Goal: Task Accomplishment & Management: Use online tool/utility

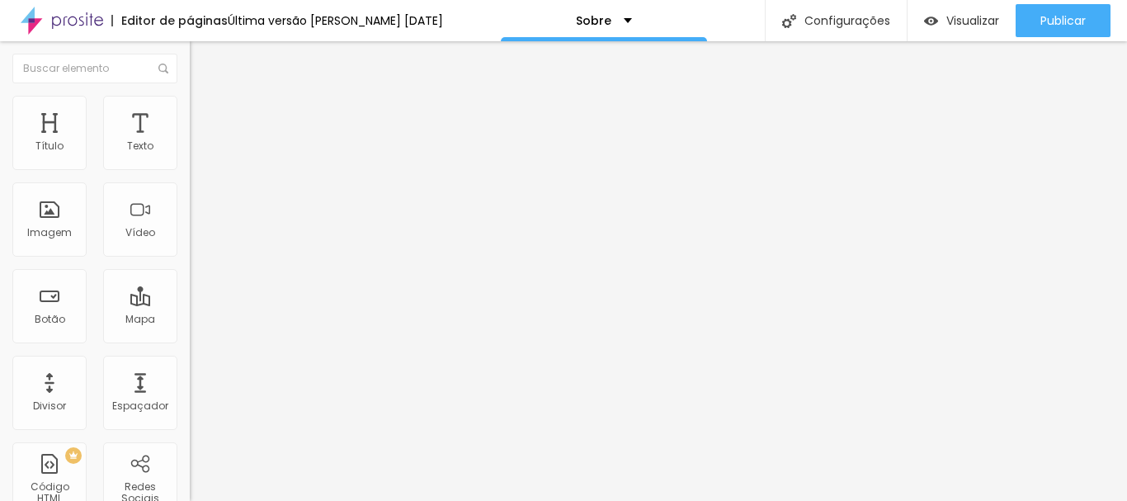
click at [200, 142] on font "Trocar imagem" at bounding box center [240, 135] width 80 height 14
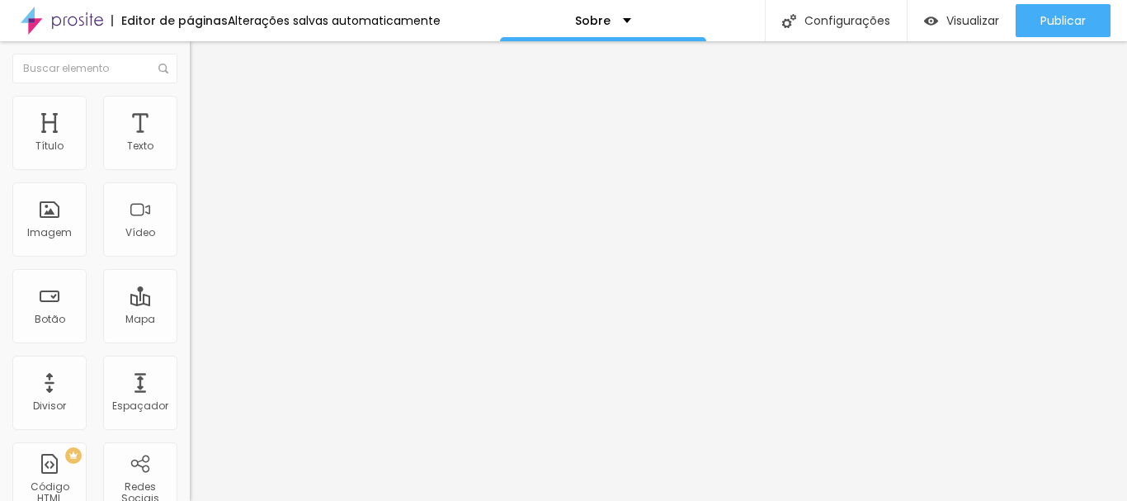
click at [137, 151] on font "Texto" at bounding box center [140, 146] width 26 height 14
click at [127, 146] on font "Texto" at bounding box center [140, 146] width 26 height 14
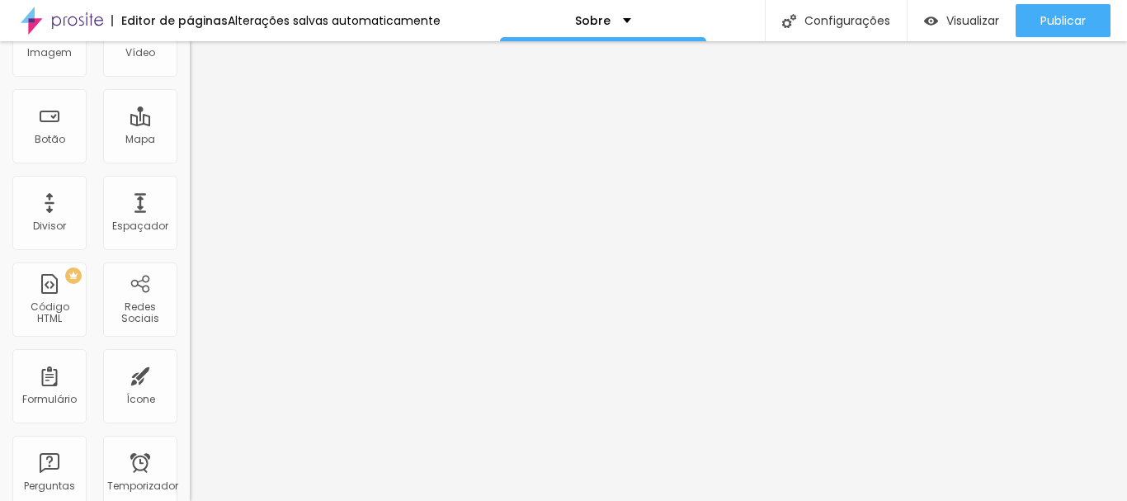
scroll to position [10, 0]
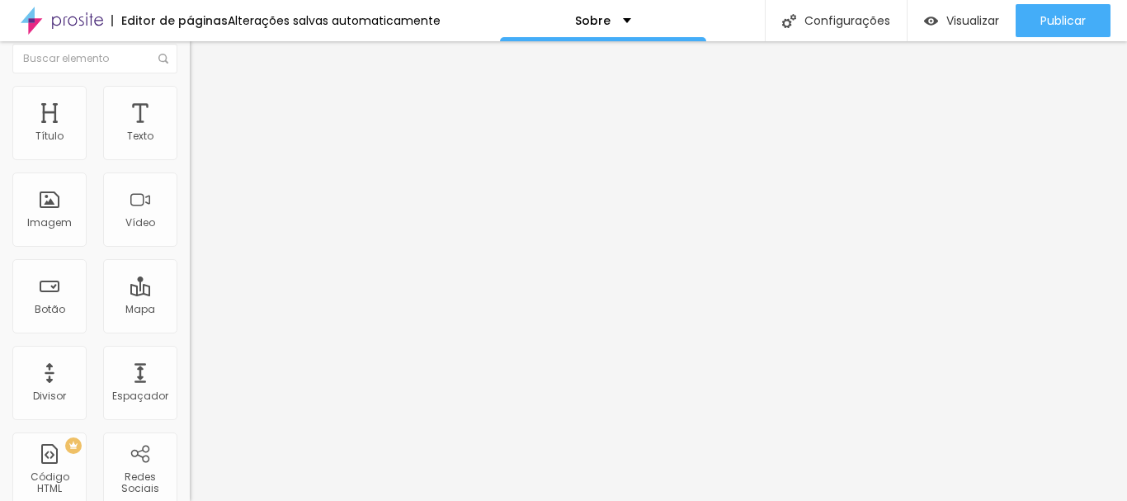
click at [190, 130] on div "Trocar imagem" at bounding box center [285, 125] width 190 height 12
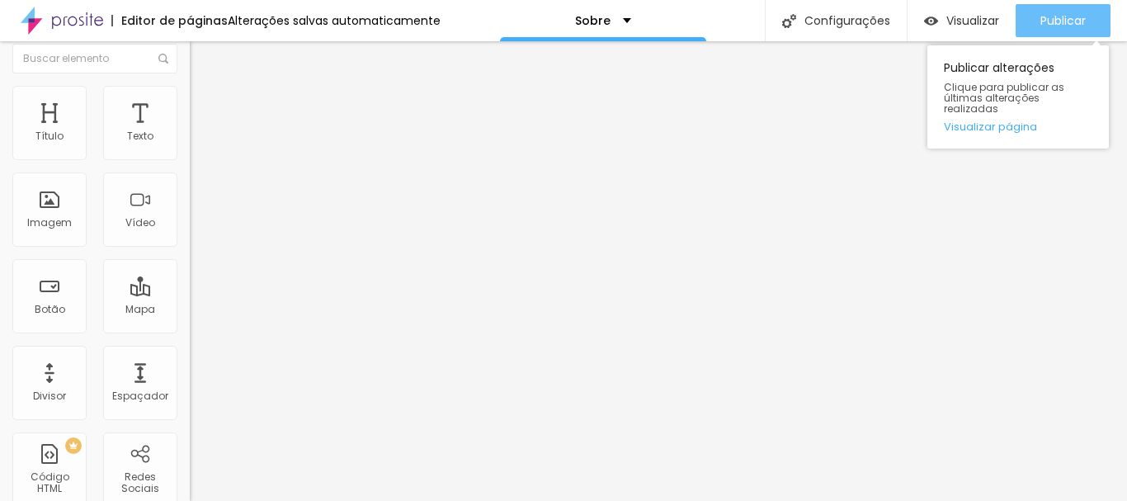
click at [1058, 35] on div "Publicar" at bounding box center [1062, 20] width 45 height 33
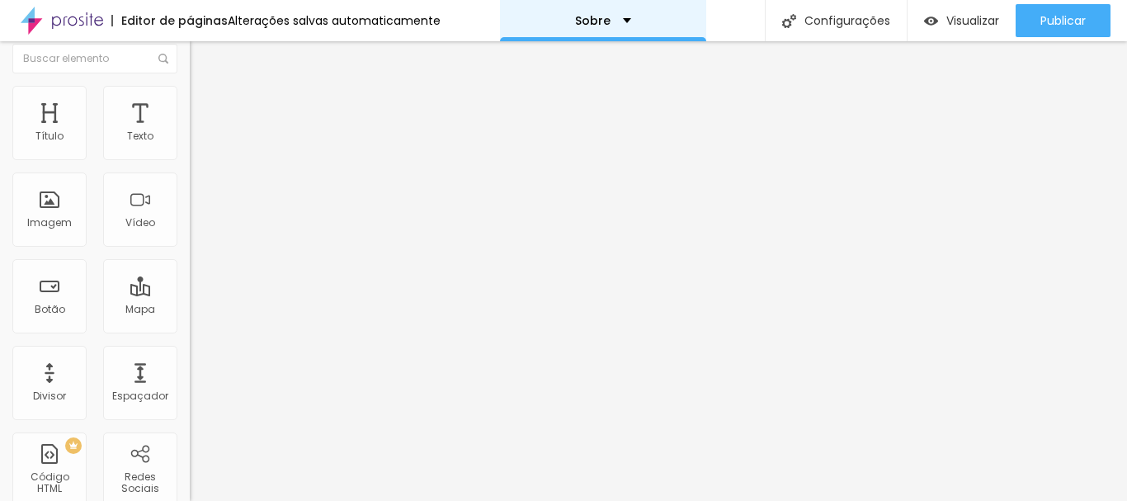
scroll to position [0, 0]
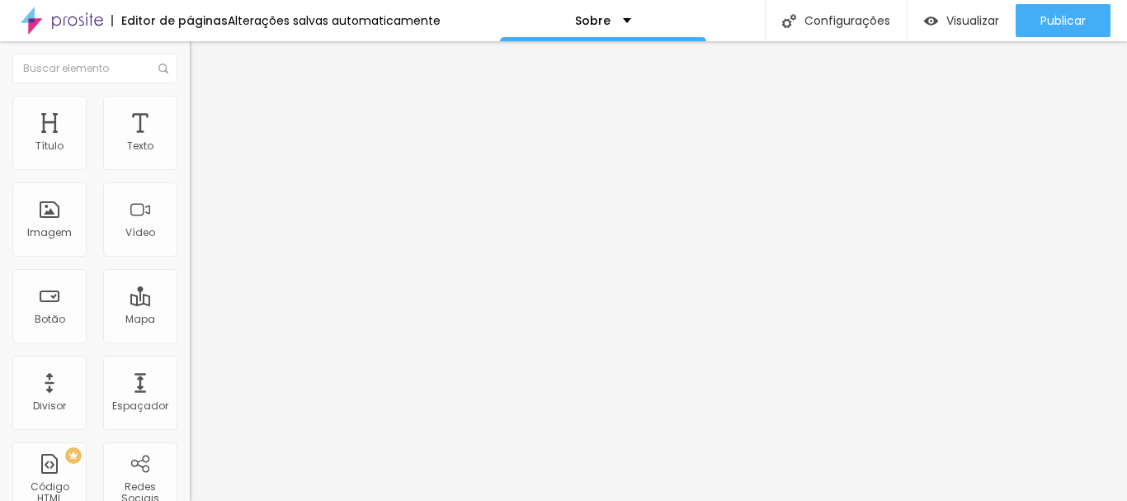
click at [205, 114] on font "Avançado" at bounding box center [232, 107] width 54 height 14
click at [190, 93] on img at bounding box center [197, 86] width 15 height 15
click at [205, 114] on font "Avançado" at bounding box center [232, 107] width 54 height 14
click at [190, 93] on img at bounding box center [197, 86] width 15 height 15
type input "1.3"
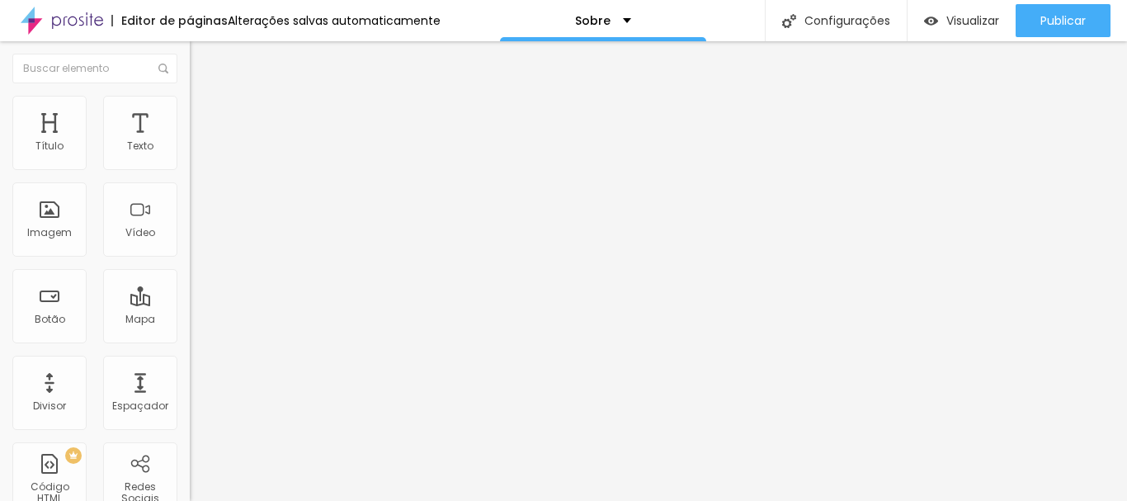
type input "1.3"
type input "1.2"
drag, startPoint x: 95, startPoint y: 224, endPoint x: 86, endPoint y: 226, distance: 9.2
type input "1.2"
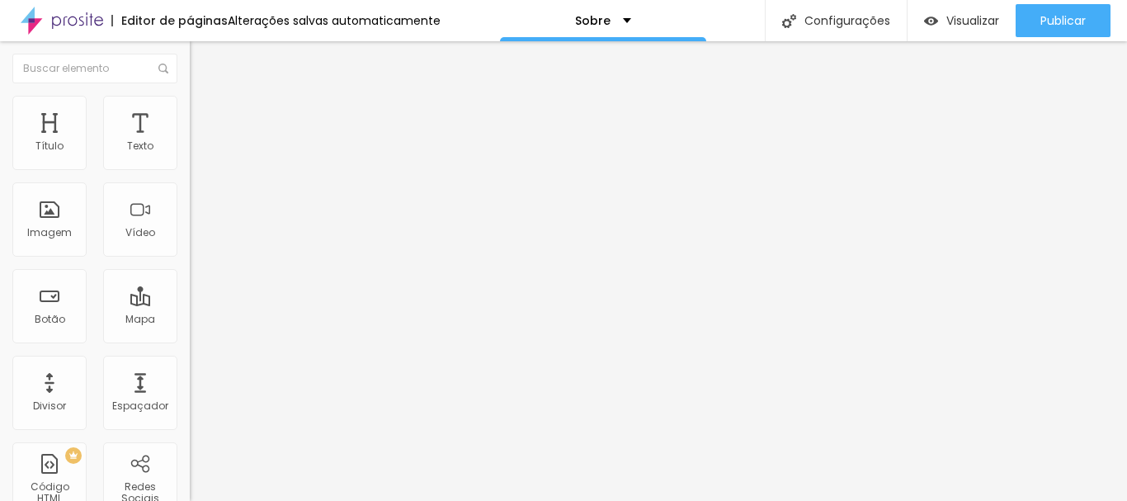
click at [190, 96] on li "Avançado" at bounding box center [285, 104] width 190 height 16
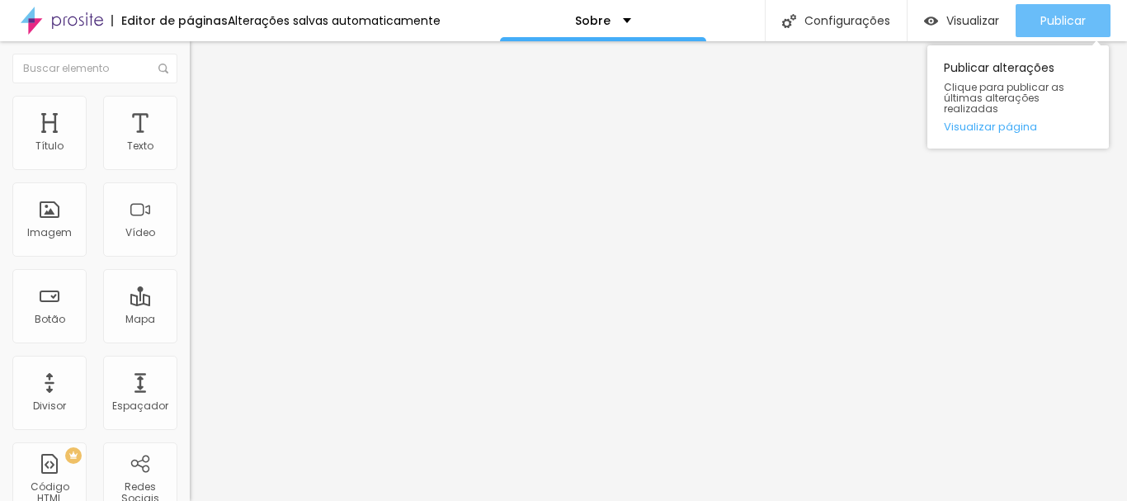
click at [1024, 31] on button "Publicar" at bounding box center [1062, 20] width 95 height 33
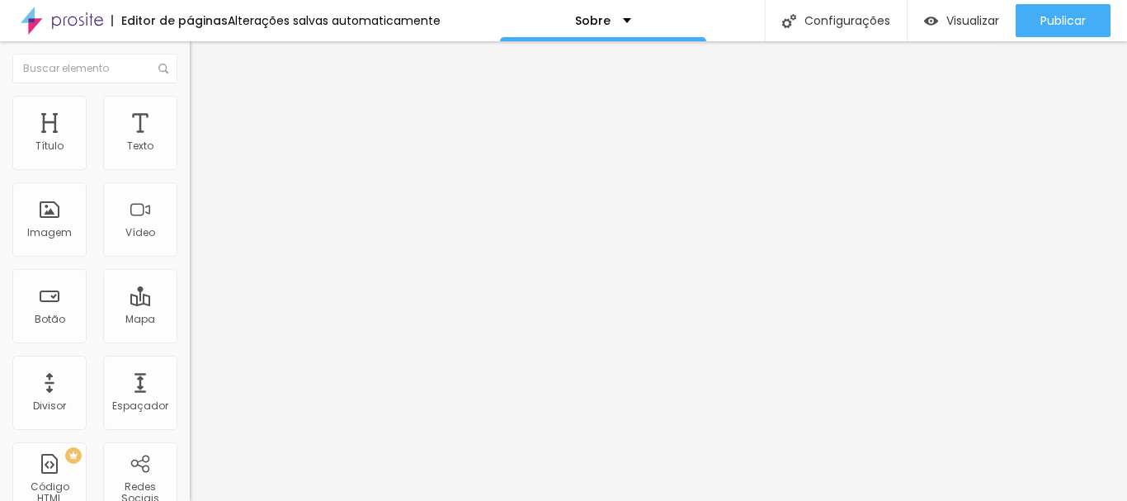
click at [190, 108] on ul "Estilo Avançado" at bounding box center [285, 95] width 190 height 33
click at [190, 96] on li "Estilo" at bounding box center [285, 87] width 190 height 16
type input "1"
type input "2"
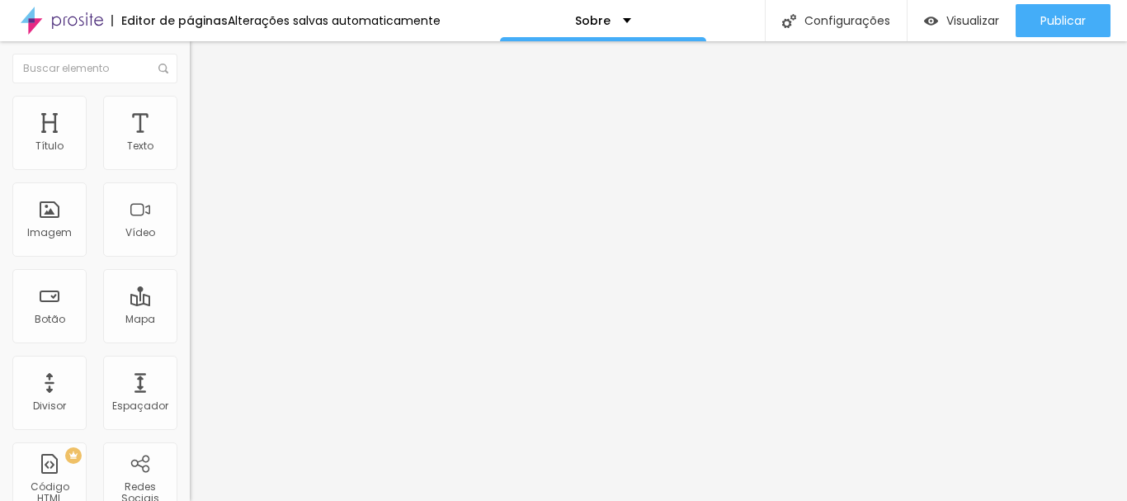
type input "2"
type input "3"
type input "4"
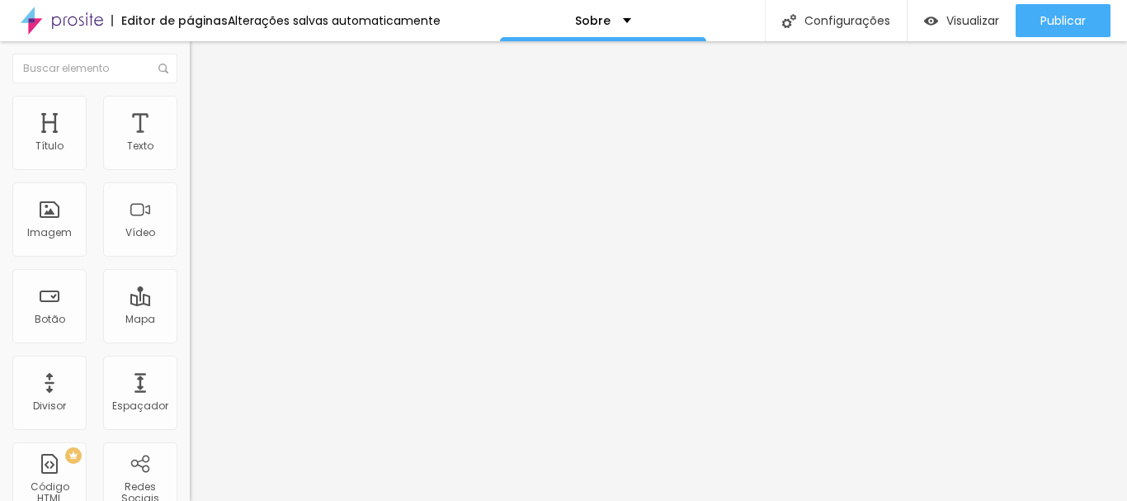
type input "5"
drag, startPoint x: 35, startPoint y: 257, endPoint x: 66, endPoint y: 257, distance: 30.5
drag, startPoint x: 52, startPoint y: 263, endPoint x: 43, endPoint y: 264, distance: 9.1
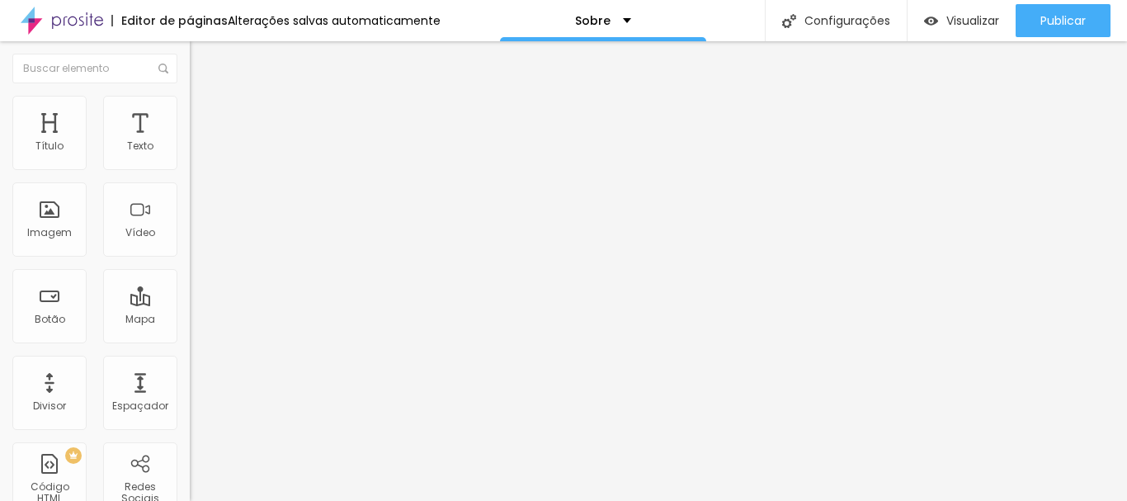
type input "2"
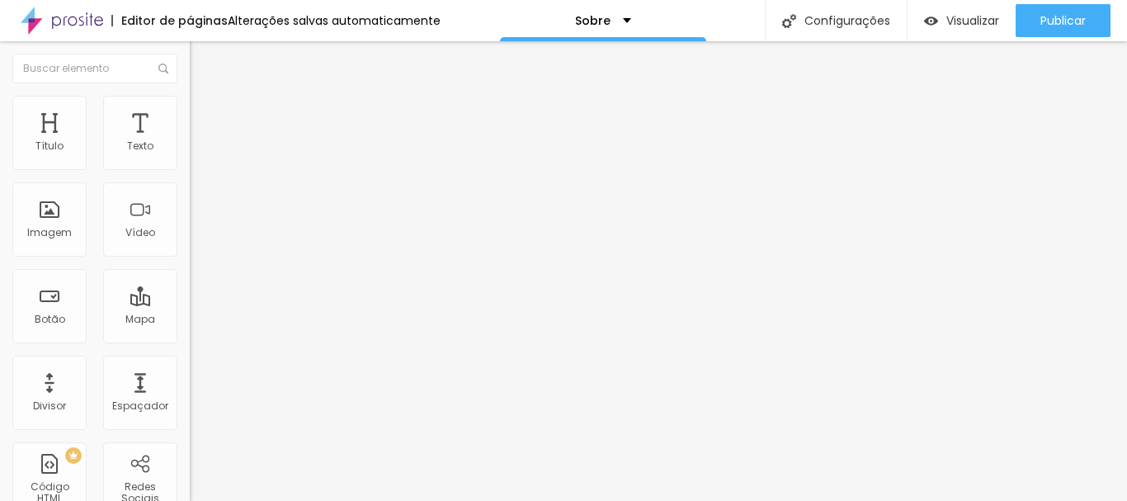
type input "3"
click at [953, 19] on font "Visualizar" at bounding box center [972, 20] width 53 height 16
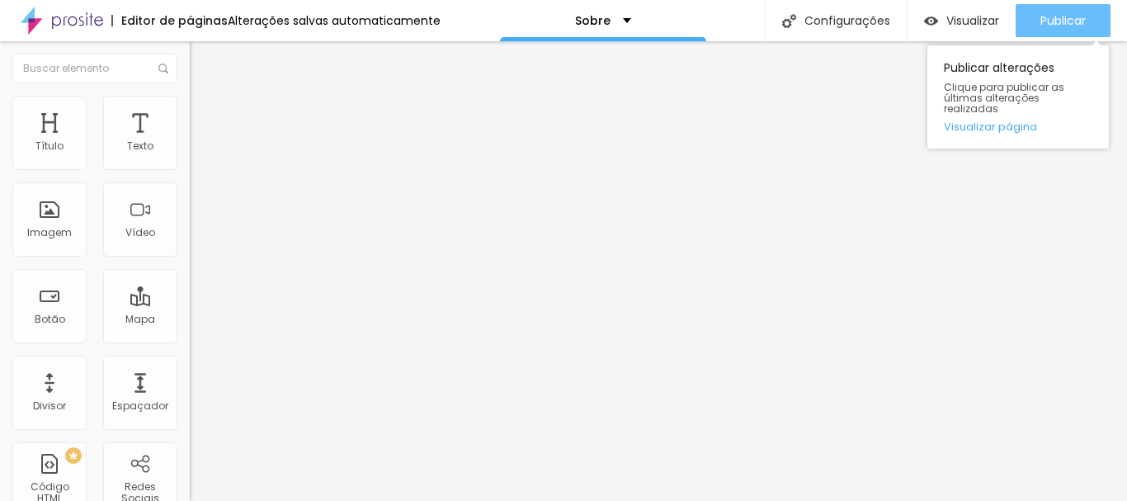
click at [1047, 23] on font "Publicar" at bounding box center [1062, 20] width 45 height 16
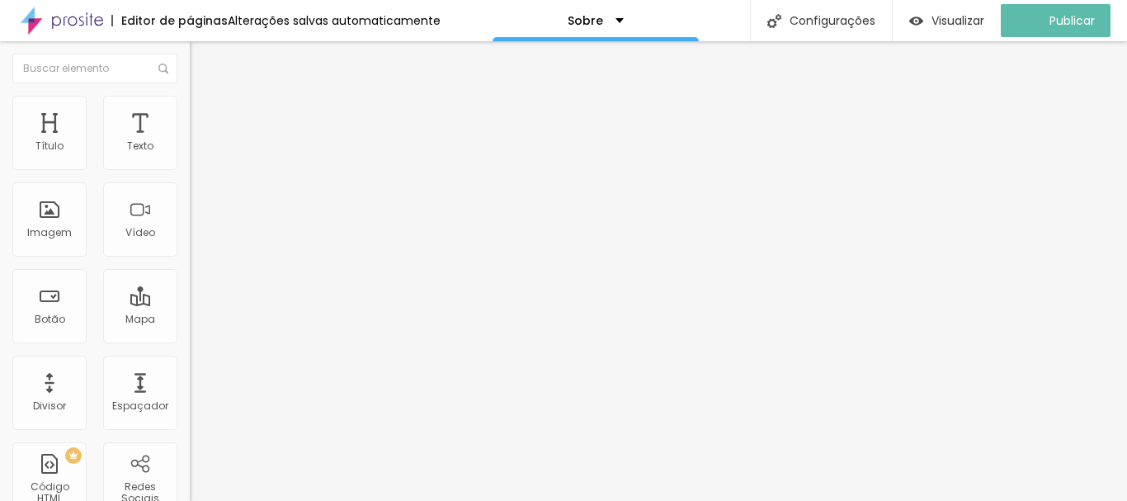
click at [202, 58] on img "button" at bounding box center [208, 60] width 13 height 13
click at [128, 129] on div "Texto" at bounding box center [140, 133] width 74 height 74
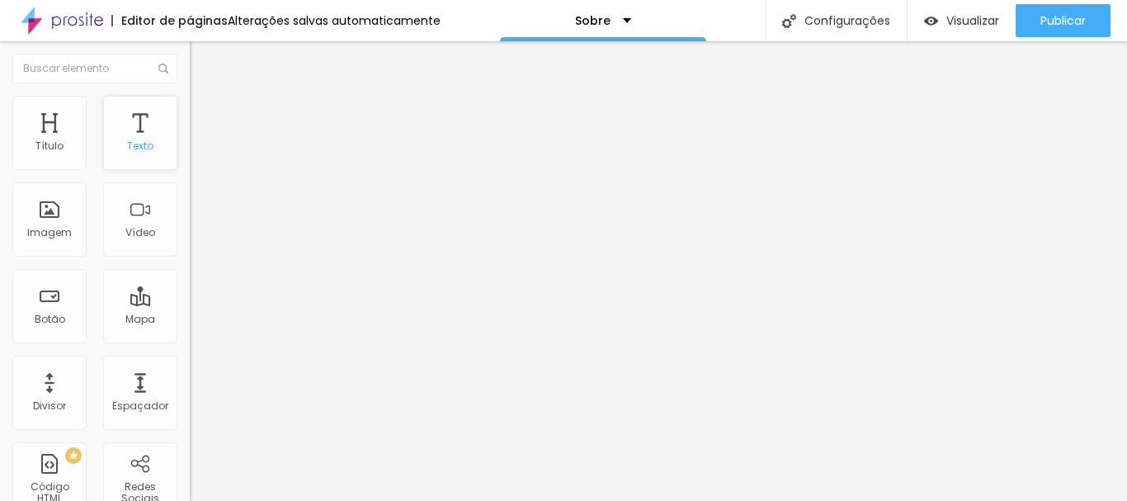
click at [131, 145] on font "Texto" at bounding box center [140, 146] width 26 height 14
click at [202, 59] on img "button" at bounding box center [208, 60] width 13 height 13
type input "1.4"
type input "1.5"
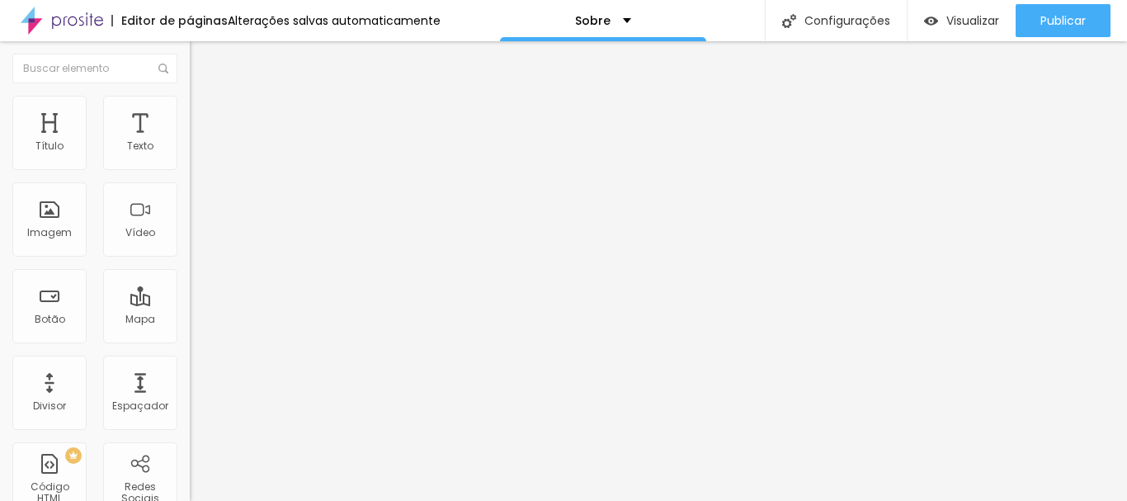
type input "1.5"
type input "1.6"
type input "1.7"
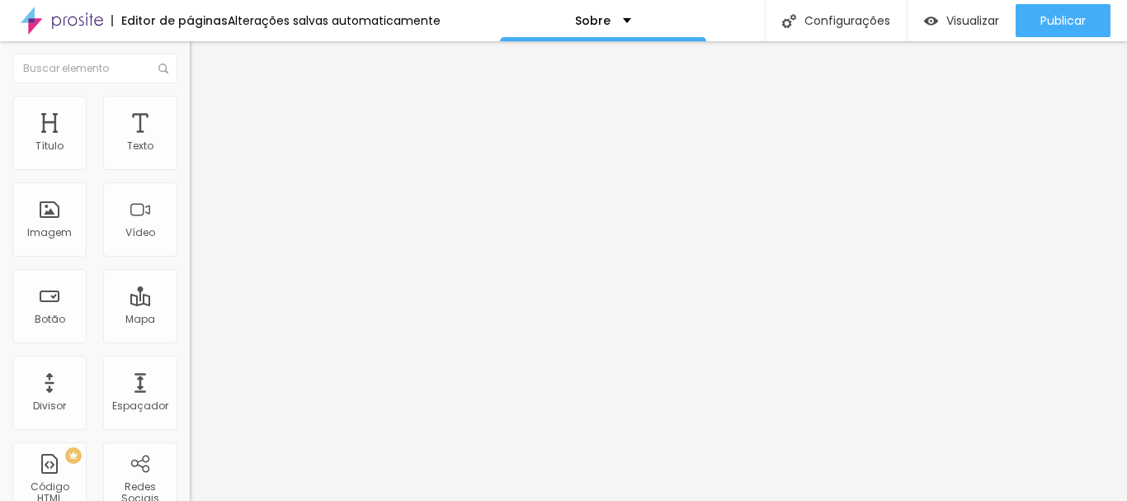
type input "1.8"
type input "1.9"
type input "2"
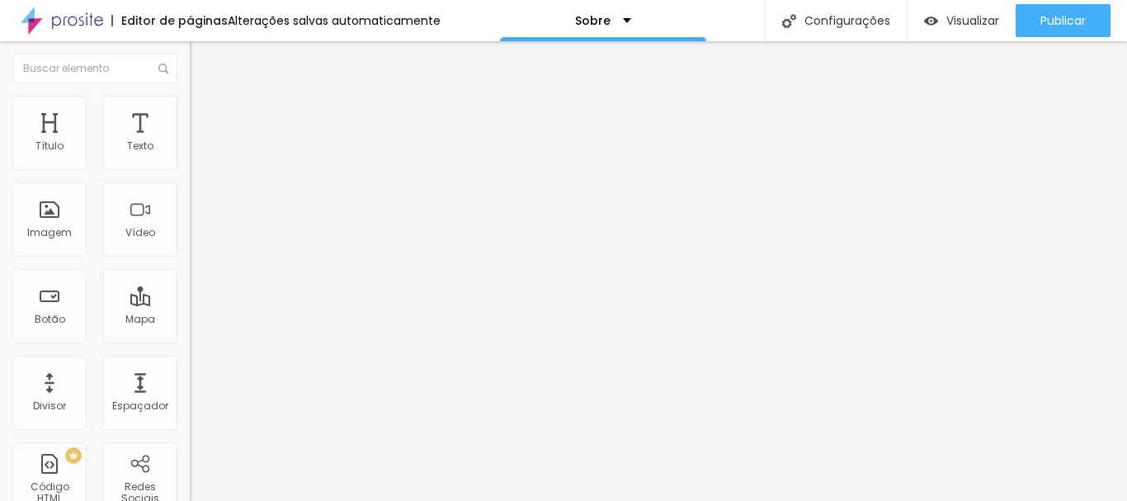
type input "2"
drag, startPoint x: 97, startPoint y: 409, endPoint x: 177, endPoint y: 412, distance: 80.9
drag, startPoint x: 125, startPoint y: 416, endPoint x: 95, endPoint y: 416, distance: 30.5
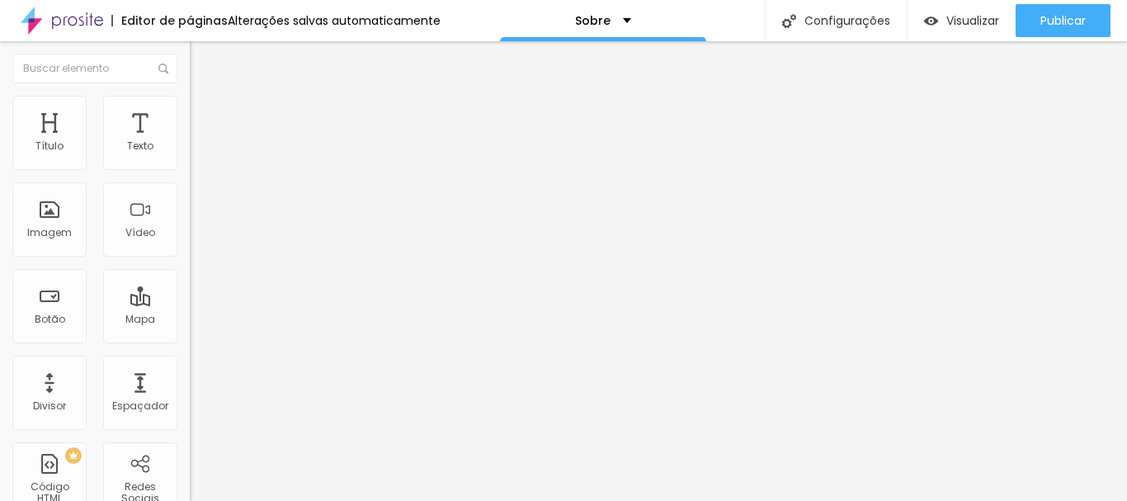
type input "1.9"
type input "1.8"
type input "1.7"
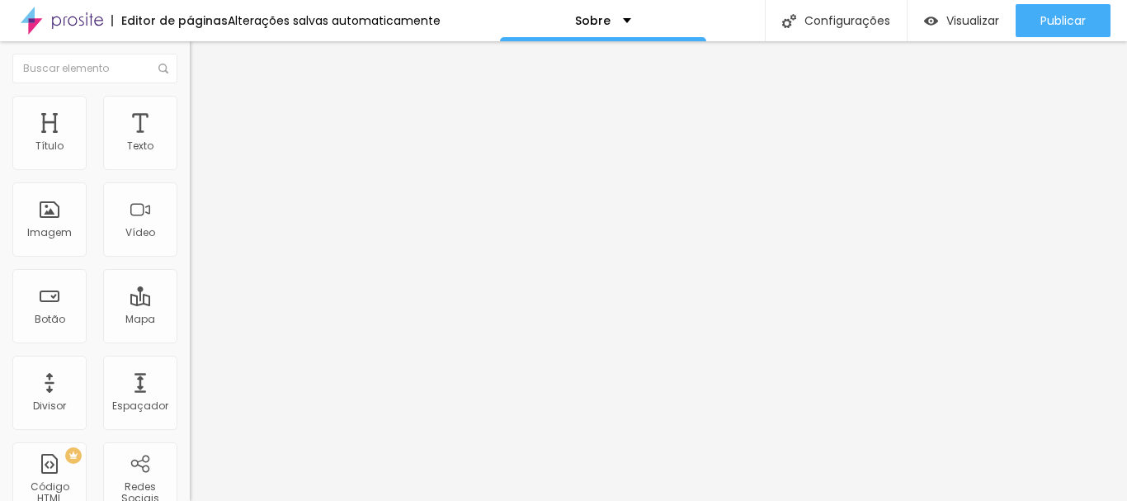
type input "1.7"
type input "1.6"
type input "1.5"
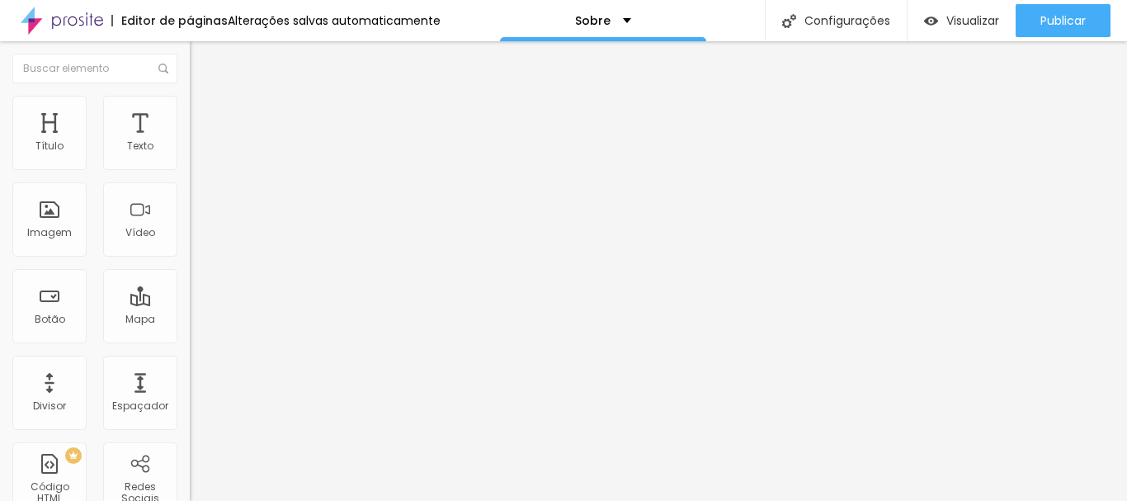
type input "1.4"
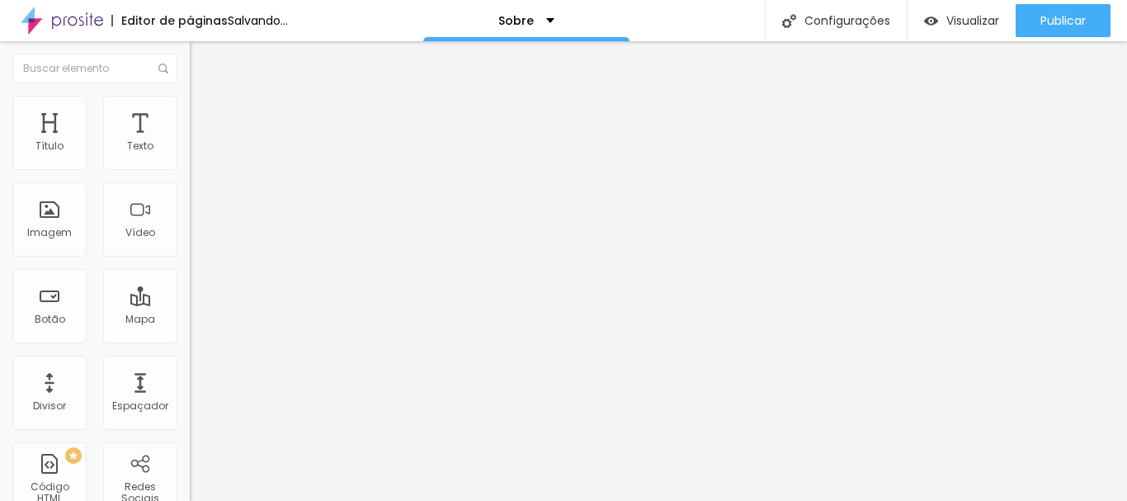
type input "1.3"
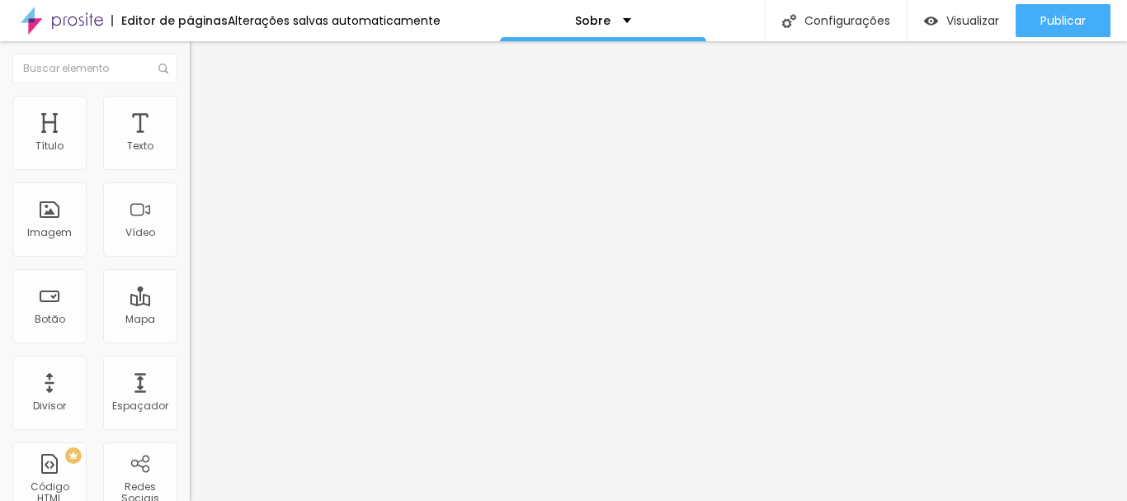
type input "1.4"
type input "1.5"
drag, startPoint x: 131, startPoint y: 412, endPoint x: 105, endPoint y: 415, distance: 26.6
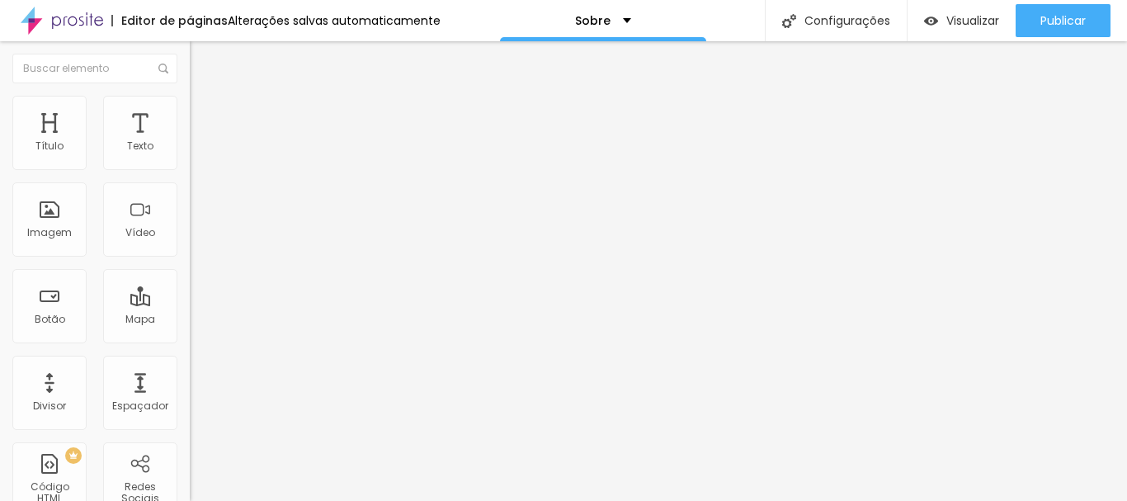
type input "1.5"
click at [190, 156] on font "Título 2" at bounding box center [217, 145] width 54 height 21
click at [107, 148] on div "Texto" at bounding box center [140, 133] width 74 height 74
click at [190, 162] on div at bounding box center [285, 158] width 190 height 13
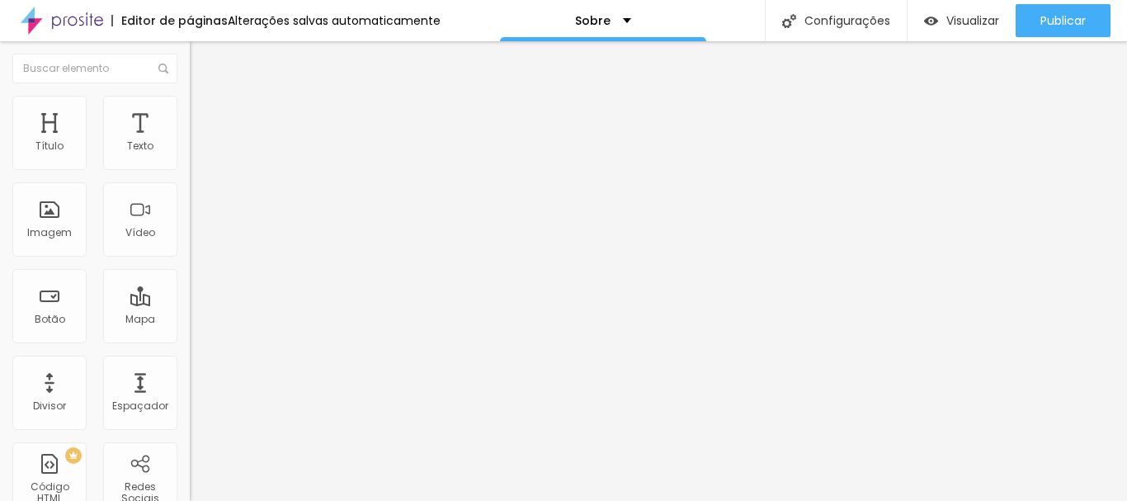
click at [190, 118] on ul "Conteúdo Estilo Avançado" at bounding box center [285, 103] width 190 height 49
click at [205, 111] on font "Estilo" at bounding box center [218, 107] width 26 height 14
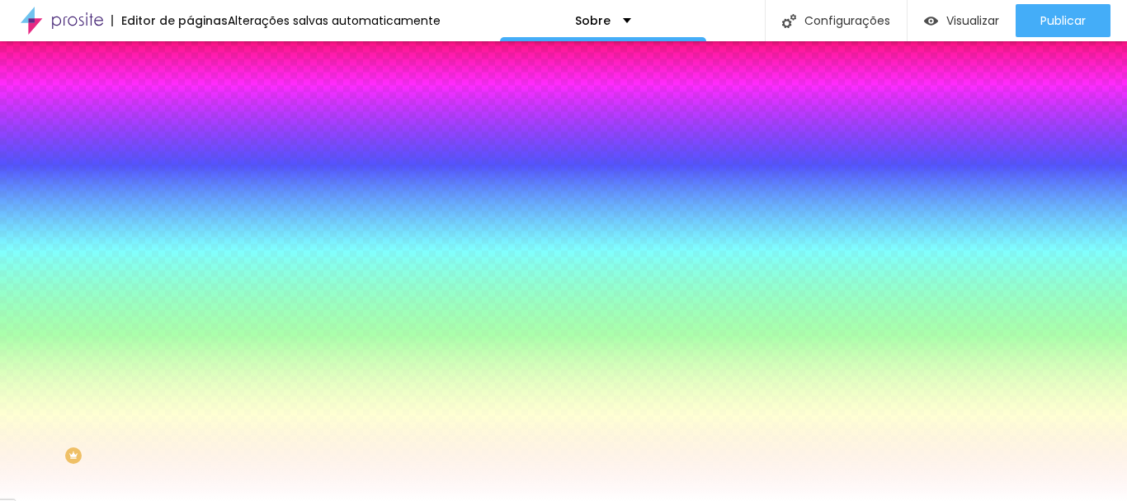
click at [190, 112] on img at bounding box center [197, 119] width 15 height 15
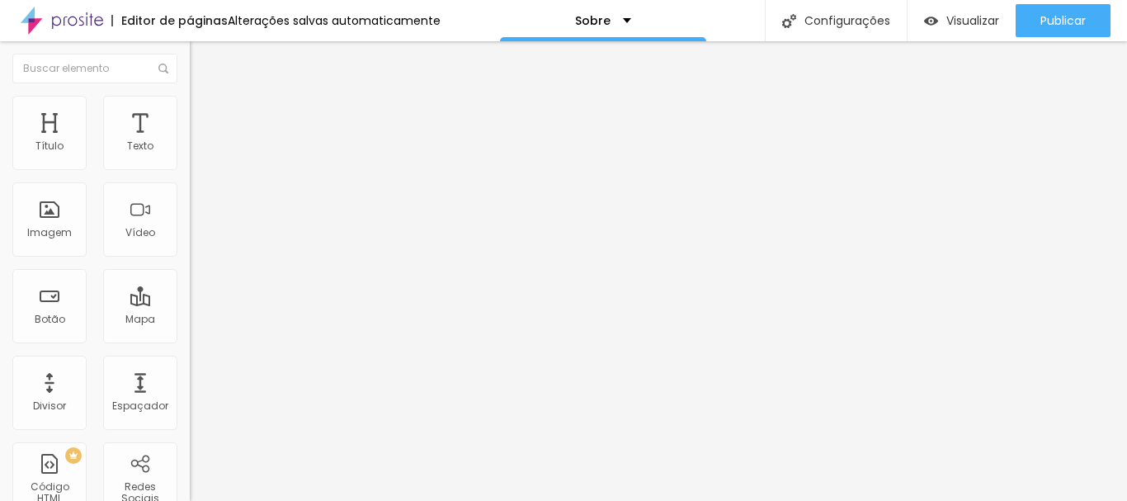
click at [202, 63] on img "button" at bounding box center [208, 60] width 13 height 13
click at [134, 150] on font "Texto" at bounding box center [140, 146] width 26 height 14
type input "1.4"
type input "1.3"
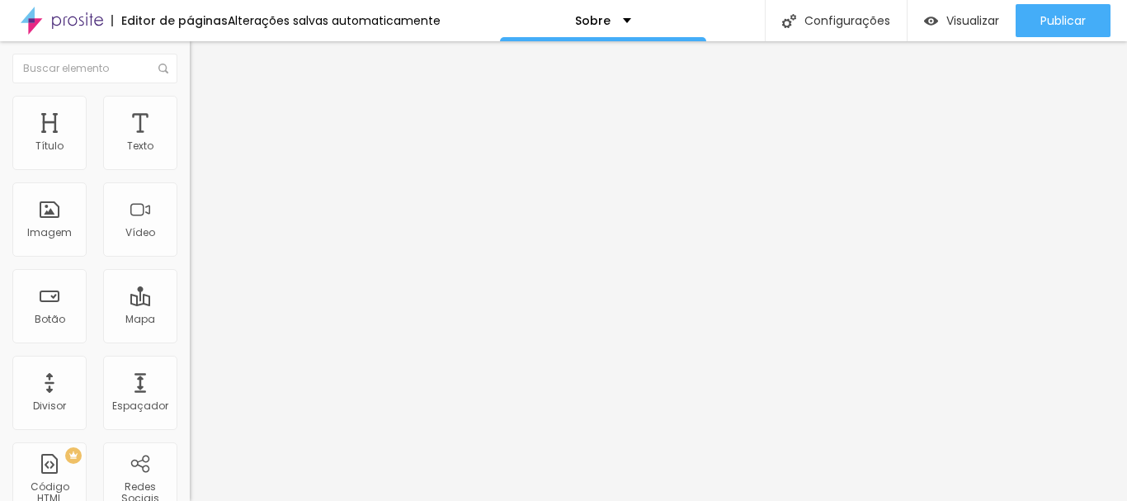
type input "1.3"
type input "1.2"
type input "1.1"
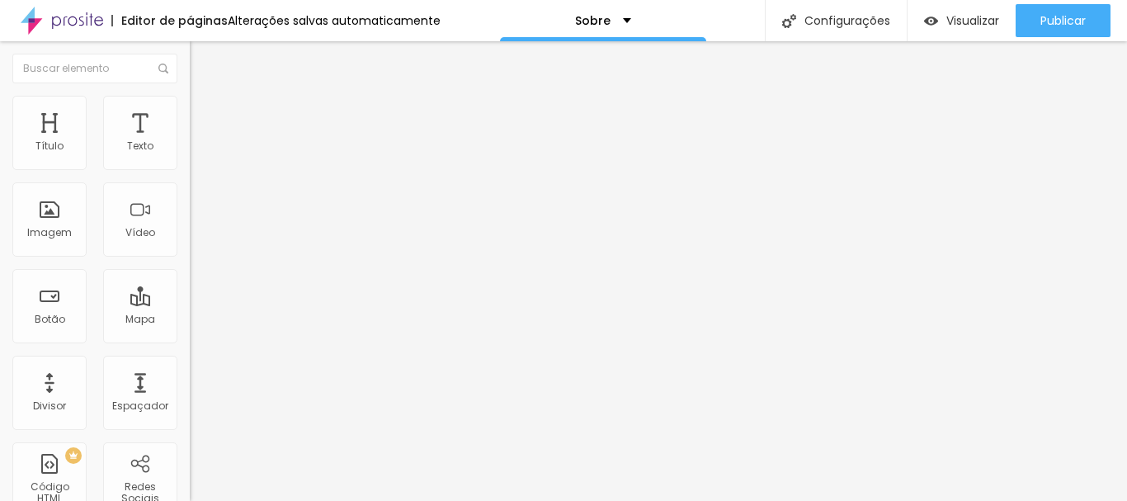
type input "1"
type input "1.1"
drag, startPoint x: 108, startPoint y: 409, endPoint x: 76, endPoint y: 409, distance: 32.2
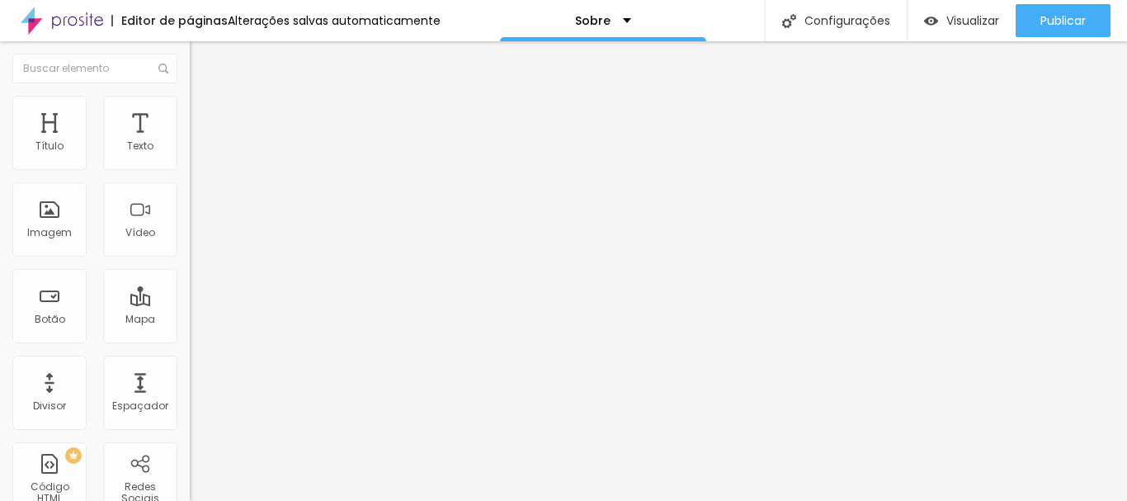
type input "1.1"
click at [129, 129] on div "Texto" at bounding box center [140, 133] width 74 height 74
click at [132, 153] on div "Texto" at bounding box center [140, 133] width 74 height 74
type input "1.1"
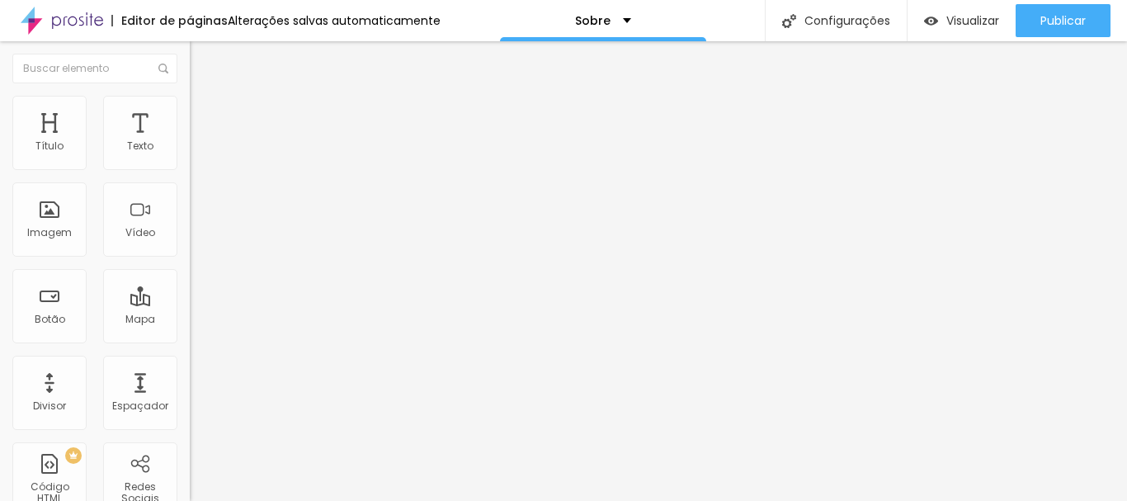
type input "1.1"
type input "1"
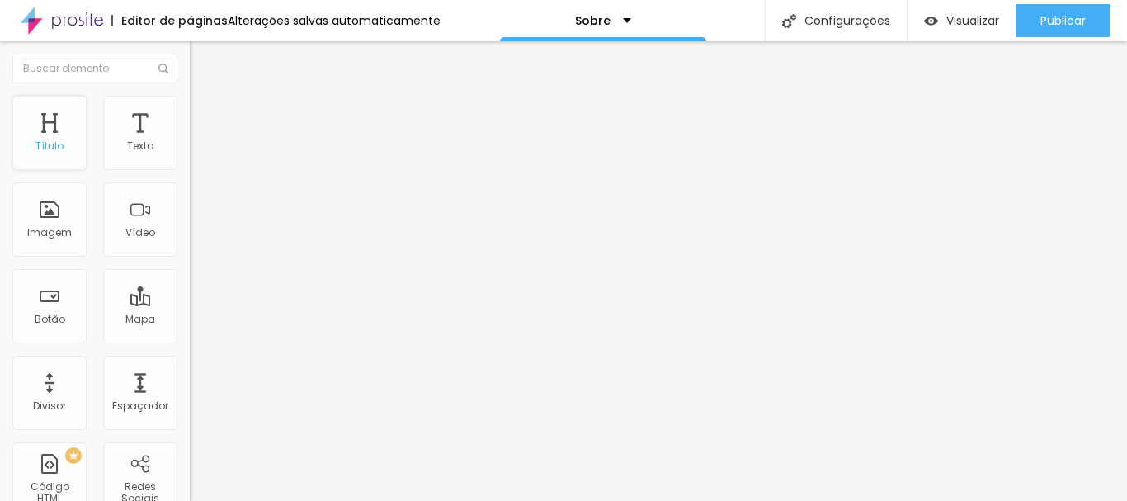
click at [65, 143] on div "Título" at bounding box center [49, 133] width 74 height 74
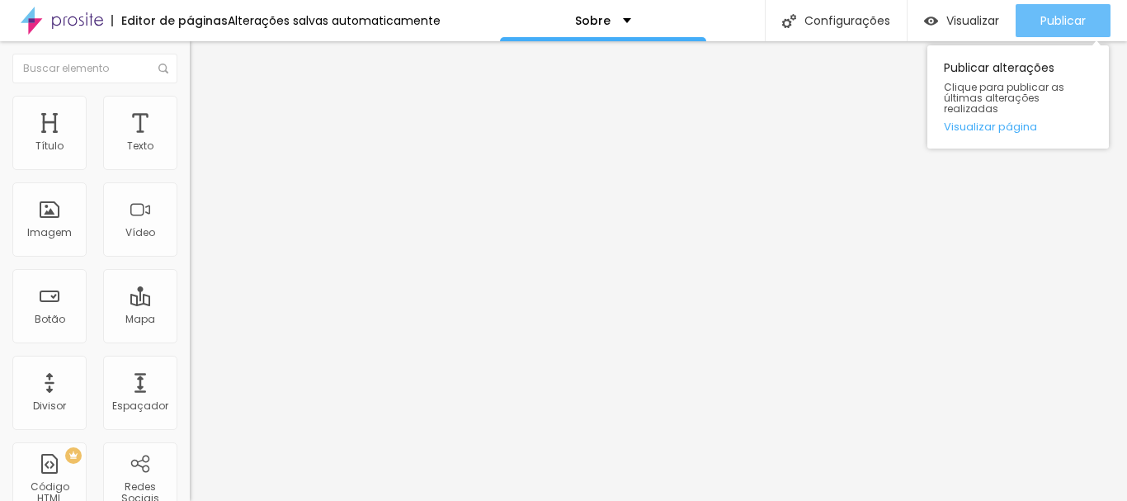
click at [1032, 18] on button "Publicar" at bounding box center [1062, 20] width 95 height 33
